Goal: Task Accomplishment & Management: Complete application form

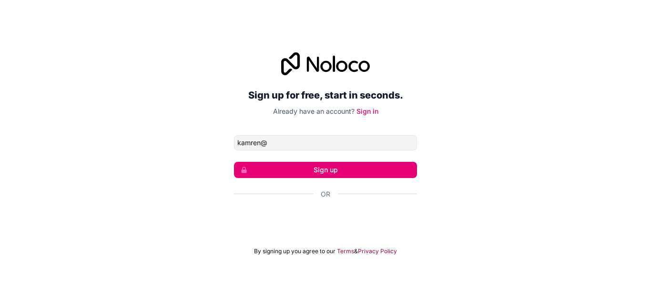
type input "[EMAIL_ADDRESS][DOMAIN_NAME]"
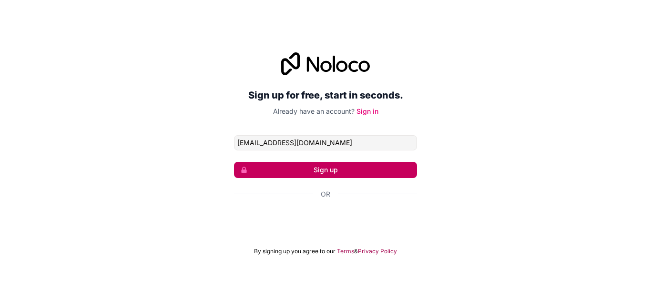
click at [337, 173] on button "Sign up" at bounding box center [325, 170] width 183 height 16
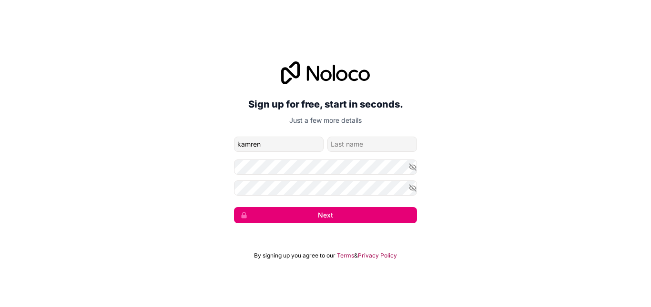
type input "kamren"
click at [358, 149] on input "family-name" at bounding box center [372, 144] width 90 height 15
type input "moodley"
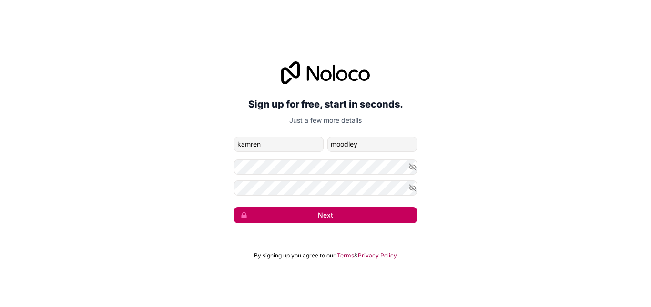
click at [303, 213] on button "Next" at bounding box center [325, 215] width 183 height 16
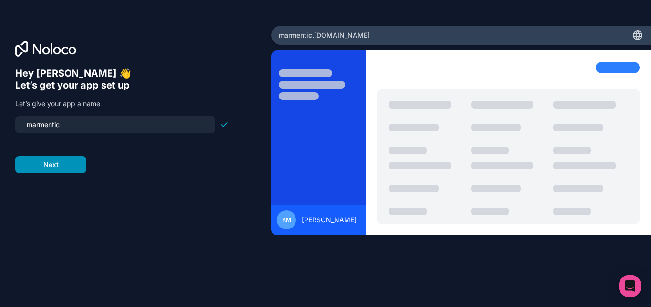
click at [63, 162] on button "Next" at bounding box center [50, 164] width 71 height 17
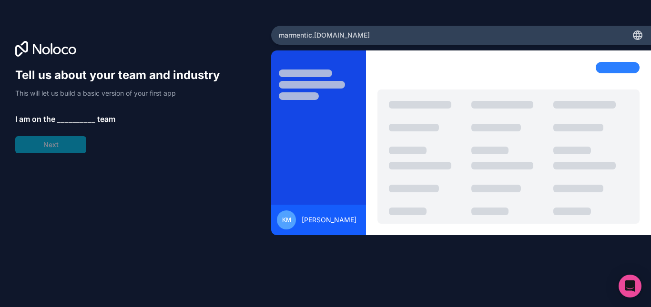
click at [83, 117] on span "__________" at bounding box center [76, 118] width 38 height 11
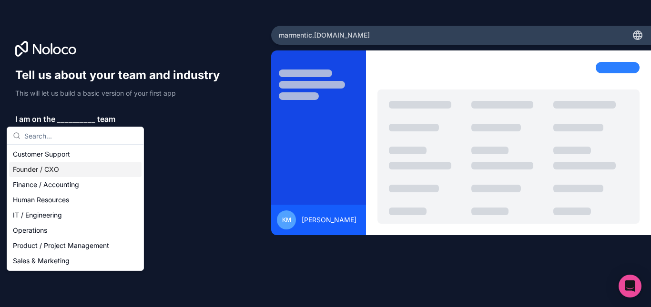
click at [60, 174] on div "Founder / CXO" at bounding box center [75, 169] width 132 height 15
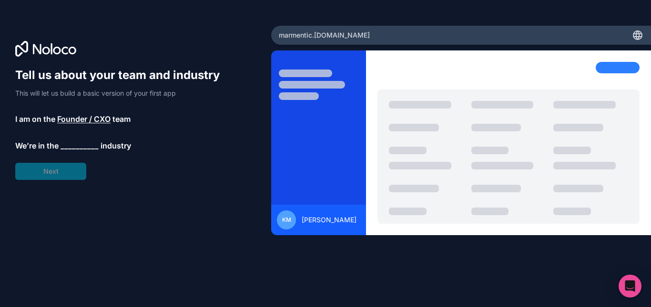
click at [73, 147] on span "__________" at bounding box center [80, 145] width 38 height 11
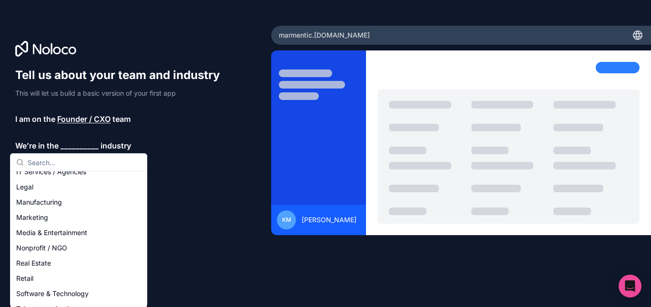
scroll to position [117, 0]
click at [57, 217] on div "Marketing" at bounding box center [78, 216] width 132 height 15
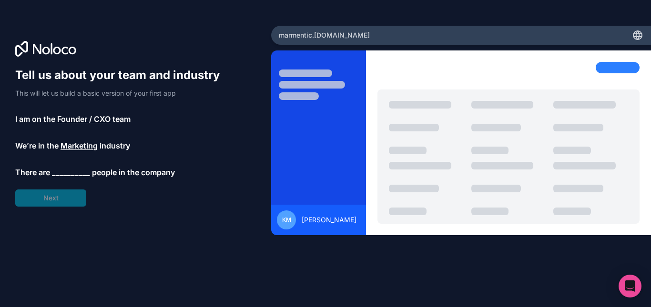
click at [72, 171] on span "__________" at bounding box center [71, 172] width 38 height 11
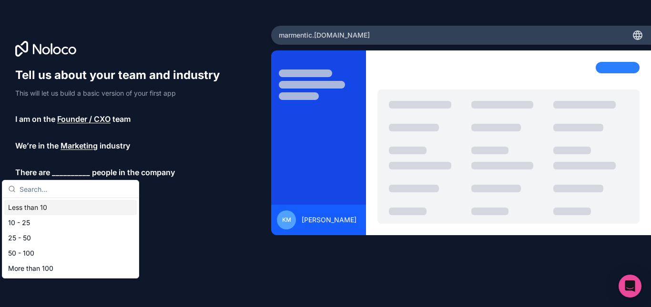
click at [55, 211] on div "Less than 10" at bounding box center [70, 207] width 132 height 15
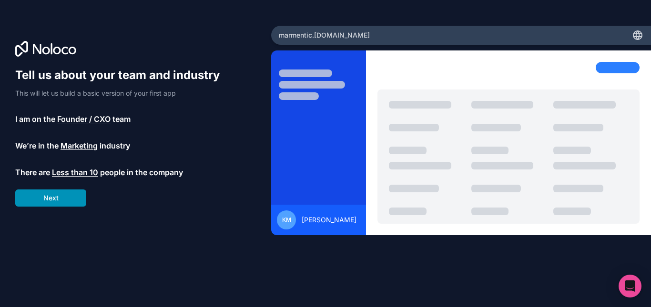
click at [65, 200] on button "Next" at bounding box center [50, 198] width 71 height 17
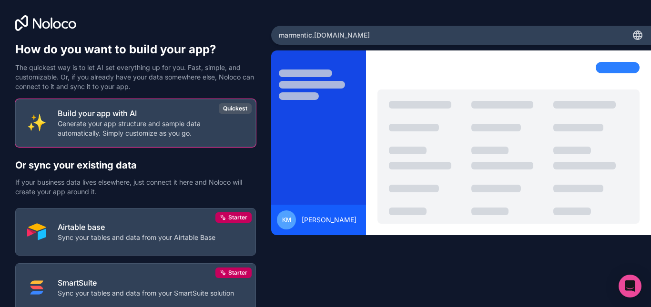
scroll to position [69, 0]
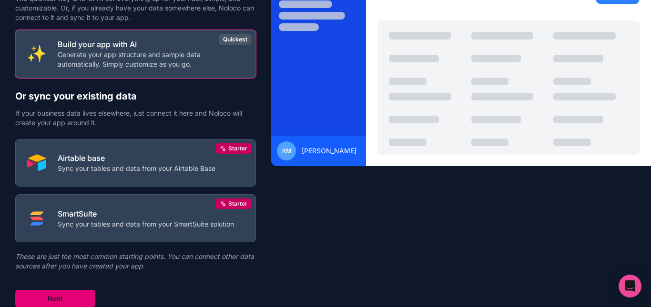
click at [64, 303] on button "Next" at bounding box center [55, 298] width 80 height 17
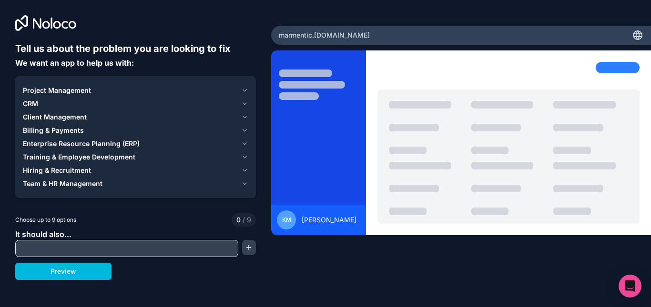
click at [74, 130] on span "Billing & Payments" at bounding box center [53, 131] width 61 height 10
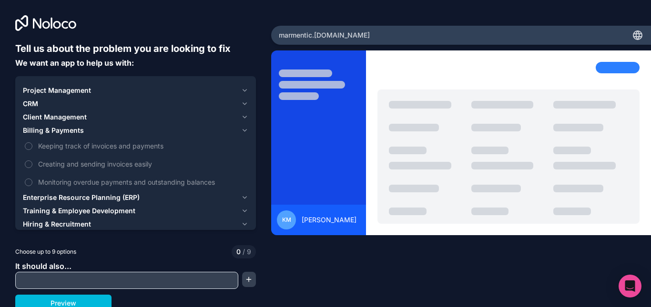
click at [74, 130] on span "Billing & Payments" at bounding box center [53, 131] width 61 height 10
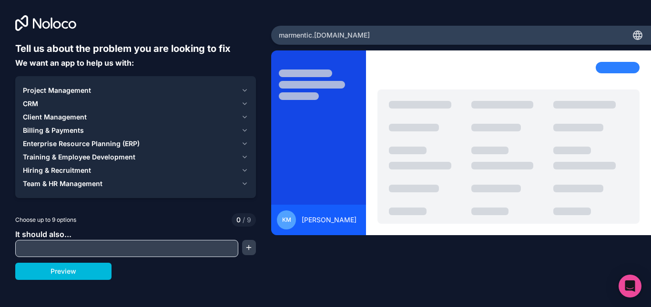
click at [59, 131] on span "Billing & Payments" at bounding box center [53, 131] width 61 height 10
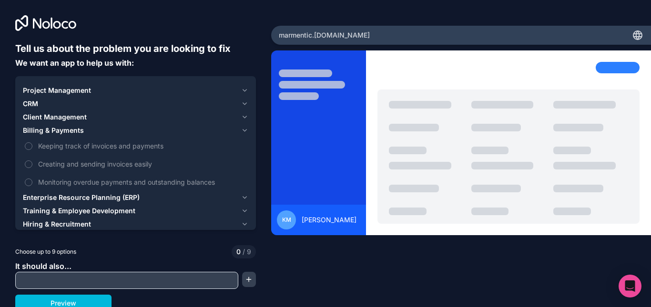
click at [30, 144] on button "Keeping track of invoices and payments" at bounding box center [29, 146] width 8 height 8
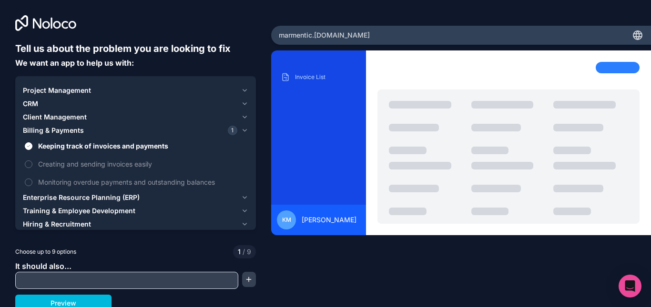
click at [27, 164] on button "Creating and sending invoices easily" at bounding box center [29, 165] width 8 height 8
click at [28, 181] on button "Monitoring overdue payments and outstanding balances" at bounding box center [29, 183] width 8 height 8
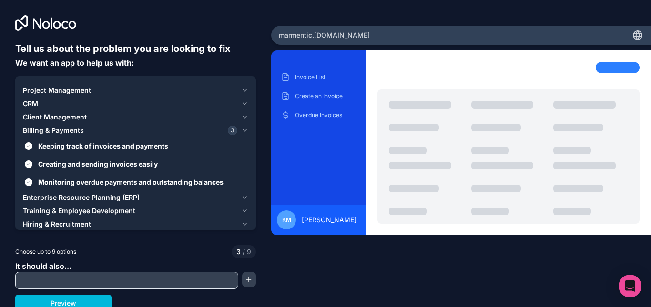
click at [56, 114] on span "Client Management" at bounding box center [55, 117] width 64 height 10
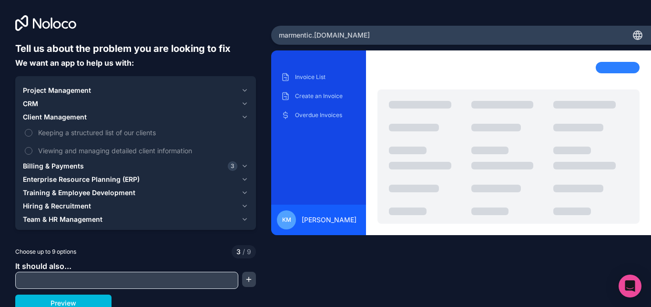
click at [43, 133] on span "Keeping a structured list of our clients" at bounding box center [142, 133] width 208 height 10
click at [32, 133] on button "Keeping a structured list of our clients" at bounding box center [29, 133] width 8 height 8
click at [41, 149] on span "Viewing and managing detailed client information" at bounding box center [142, 151] width 208 height 10
click at [32, 149] on button "Viewing and managing detailed client information" at bounding box center [29, 151] width 8 height 8
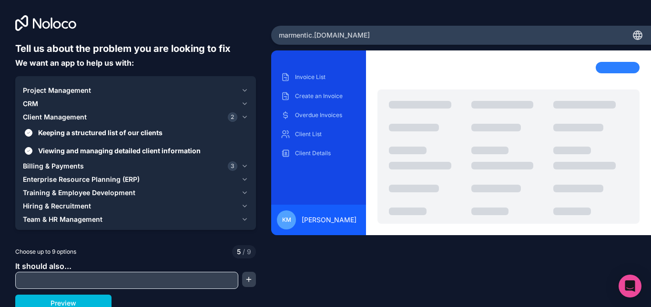
click at [58, 116] on span "Client Management" at bounding box center [55, 117] width 64 height 10
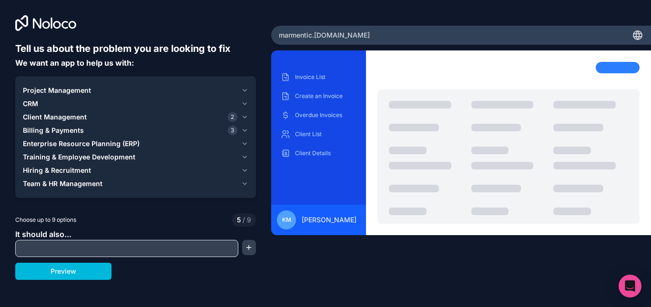
click at [57, 101] on div "CRM" at bounding box center [130, 104] width 214 height 10
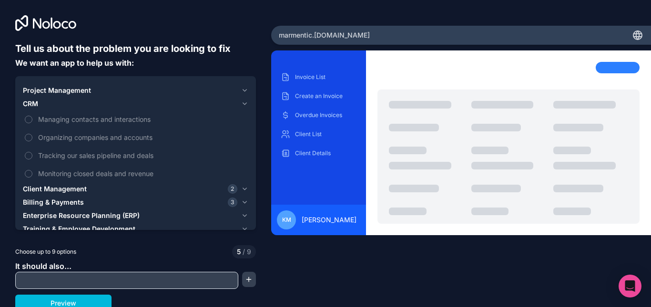
click at [51, 135] on span "Organizing companies and accounts" at bounding box center [142, 137] width 208 height 10
click at [32, 135] on button "Organizing companies and accounts" at bounding box center [29, 138] width 8 height 8
click at [51, 152] on span "Tracking our sales pipeline and deals" at bounding box center [142, 156] width 208 height 10
click at [32, 152] on button "Tracking our sales pipeline and deals" at bounding box center [29, 156] width 8 height 8
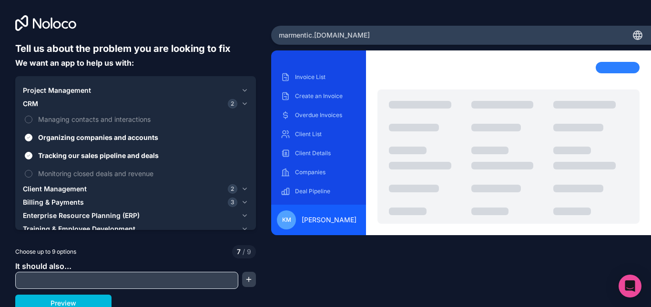
scroll to position [5, 0]
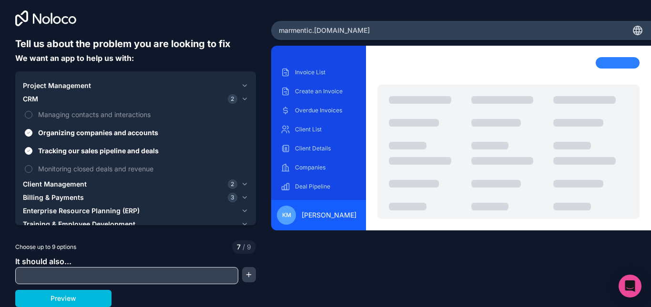
click at [82, 171] on span "Monitoring closed deals and revenue" at bounding box center [142, 169] width 208 height 10
click at [32, 171] on button "Monitoring closed deals and revenue" at bounding box center [29, 169] width 8 height 8
click at [98, 117] on span "Managing contacts and interactions" at bounding box center [142, 115] width 208 height 10
click at [32, 117] on button "Managing contacts and interactions" at bounding box center [29, 115] width 8 height 8
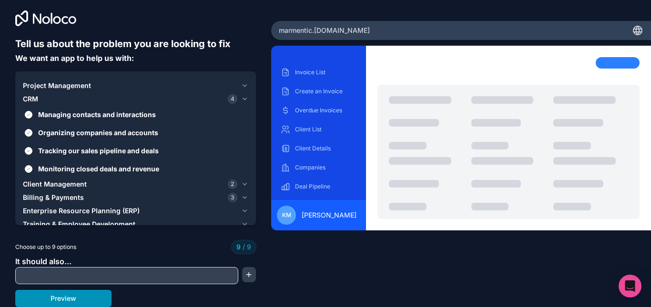
click at [91, 304] on button "Preview" at bounding box center [63, 298] width 96 height 17
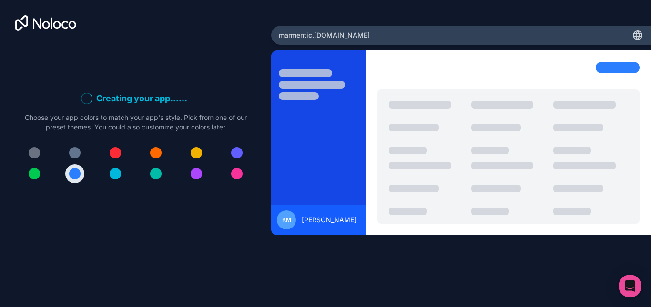
scroll to position [0, 0]
click at [77, 152] on div at bounding box center [74, 152] width 11 height 11
